Goal: Task Accomplishment & Management: Manage account settings

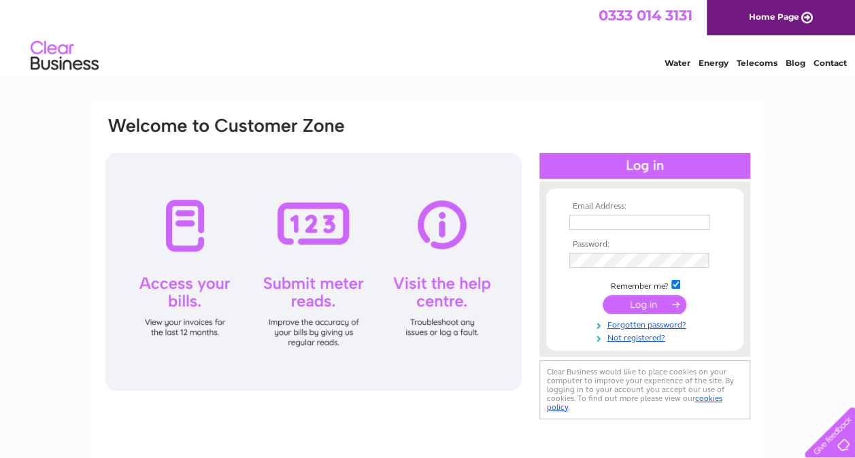
click at [661, 220] on input "text" at bounding box center [639, 222] width 140 height 15
type input "[EMAIL_ADDRESS][DOMAIN_NAME]"
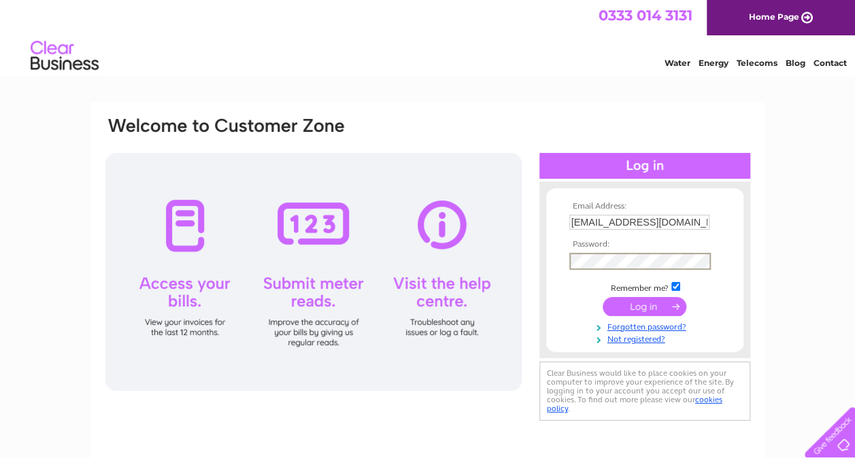
click at [603, 297] on input "submit" at bounding box center [645, 306] width 84 height 19
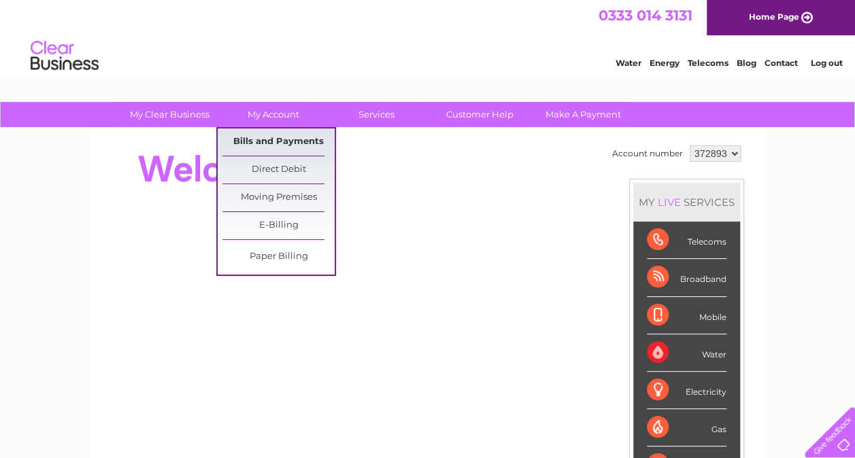
click at [280, 137] on link "Bills and Payments" at bounding box center [278, 142] width 112 height 27
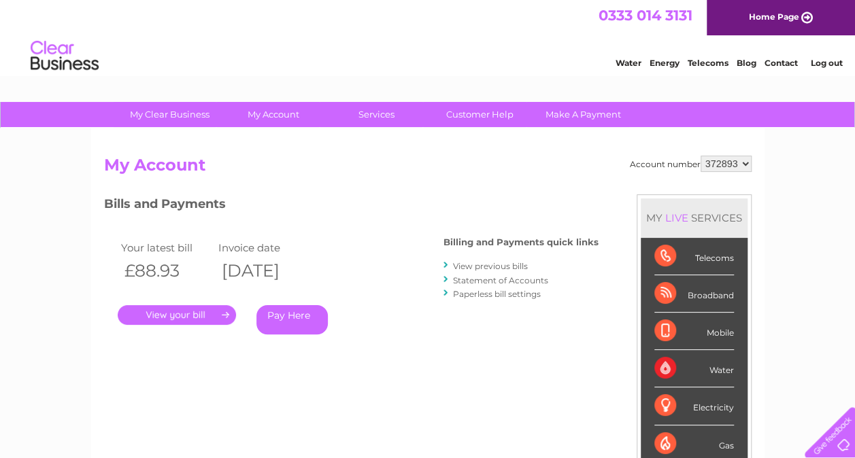
click at [190, 309] on link "." at bounding box center [177, 315] width 118 height 20
click at [169, 311] on link "." at bounding box center [177, 315] width 118 height 20
click at [833, 58] on link "Log out" at bounding box center [826, 63] width 32 height 10
